Goal: Task Accomplishment & Management: Use online tool/utility

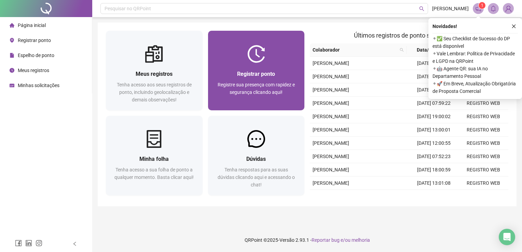
click at [241, 95] on div "Registre sua presença com rapidez e segurança clicando aqui!" at bounding box center [256, 92] width 80 height 23
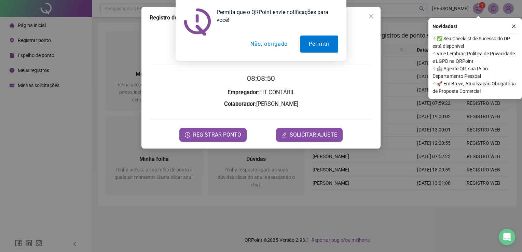
click at [274, 47] on button "Não, obrigado" at bounding box center [269, 44] width 54 height 17
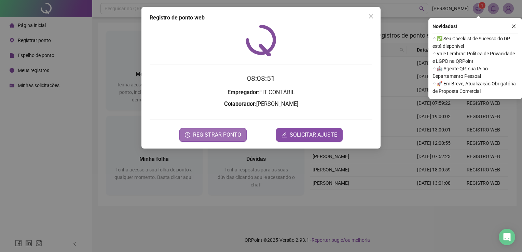
drag, startPoint x: 222, startPoint y: 132, endPoint x: 187, endPoint y: 126, distance: 35.0
click at [221, 132] on span "REGISTRAR PONTO" at bounding box center [217, 135] width 48 height 8
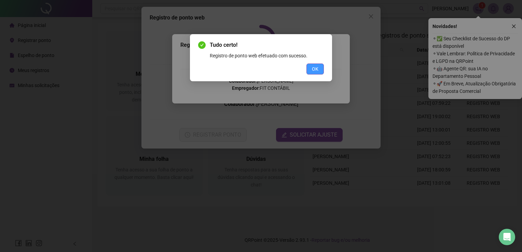
click at [315, 69] on span "OK" at bounding box center [315, 69] width 6 height 8
